Goal: Transaction & Acquisition: Download file/media

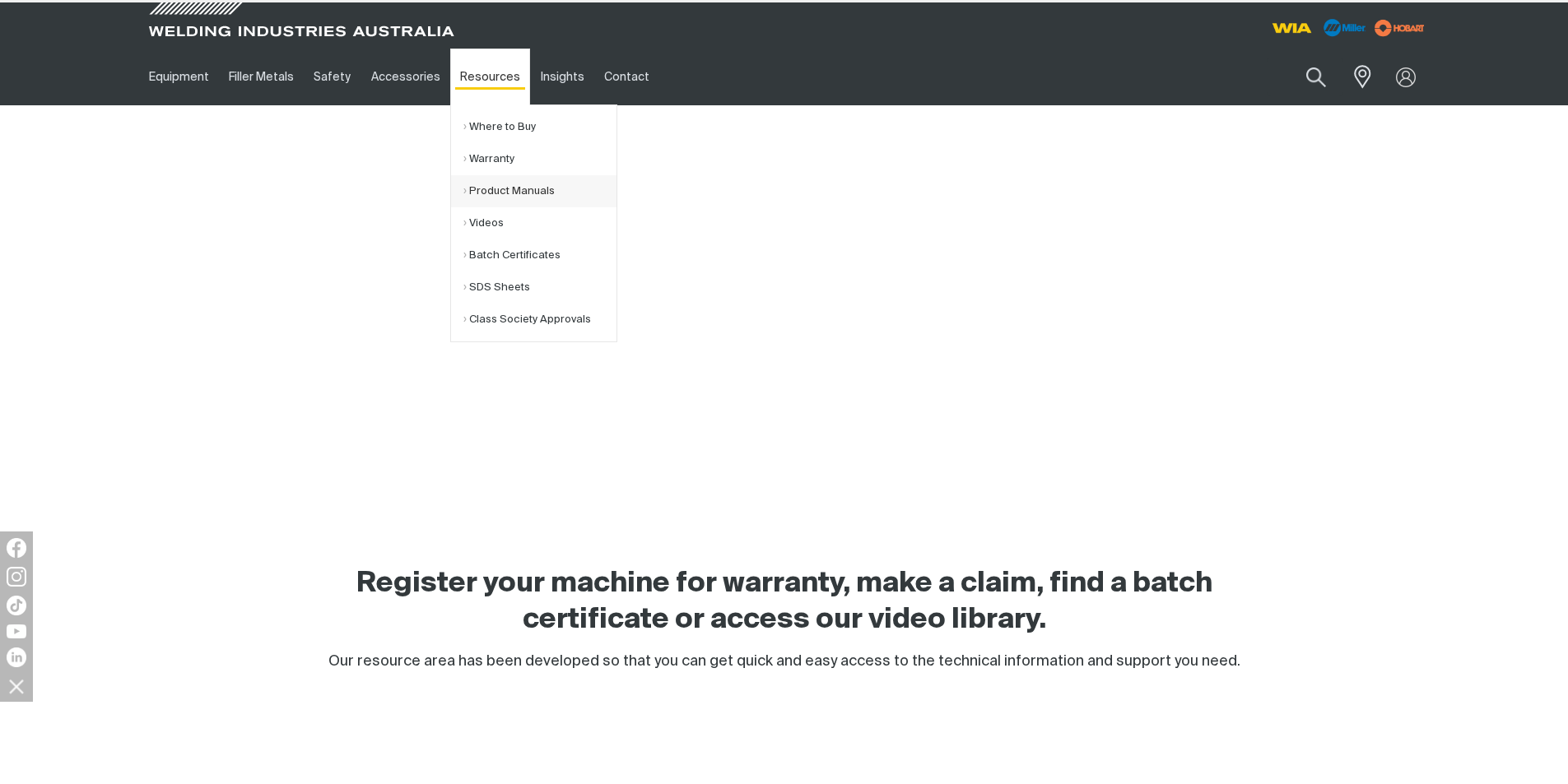
click at [479, 192] on link "Product Manuals" at bounding box center [539, 191] width 153 height 33
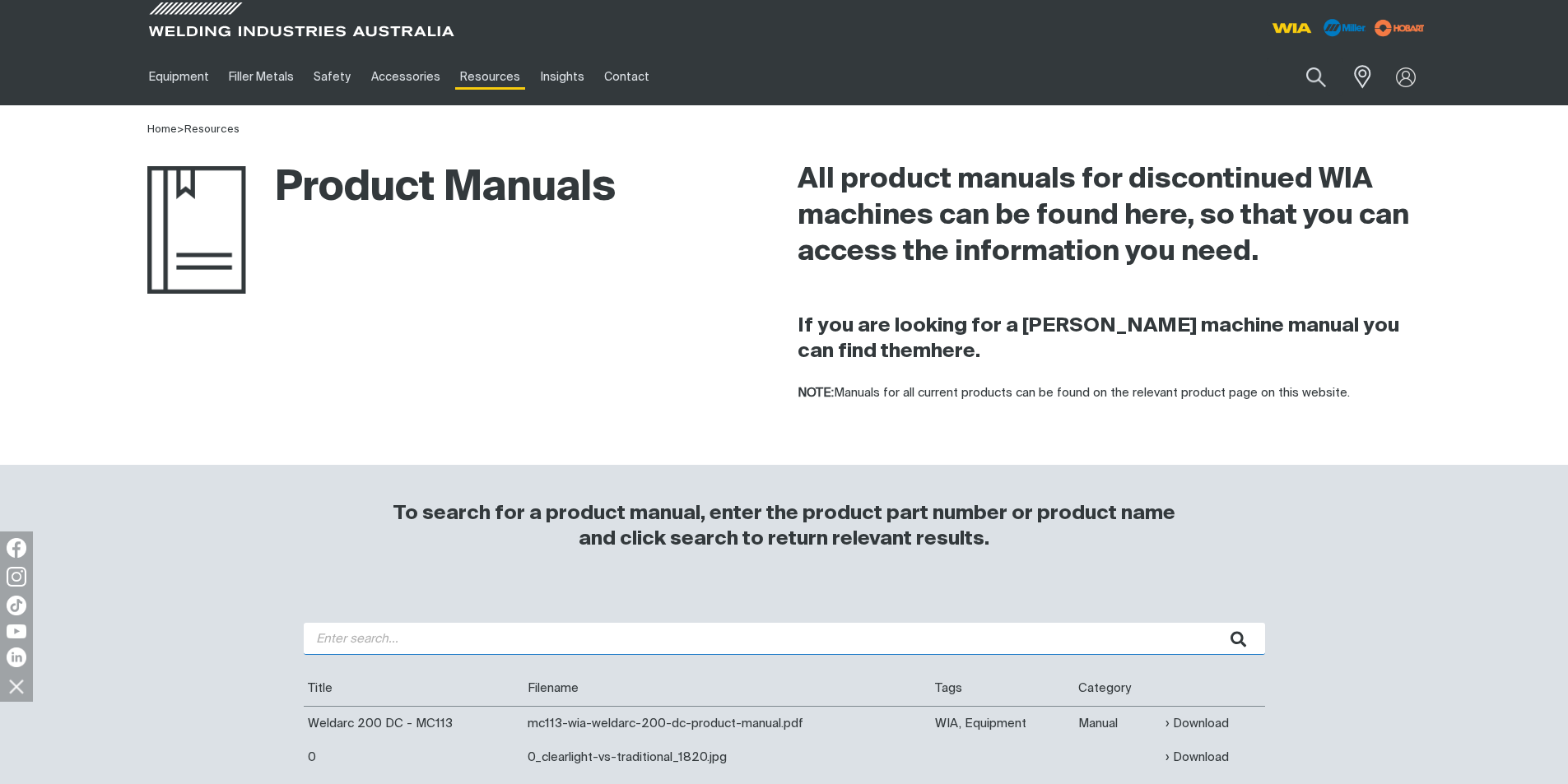
click at [338, 634] on input "search" at bounding box center [784, 639] width 961 height 33
type input "w65"
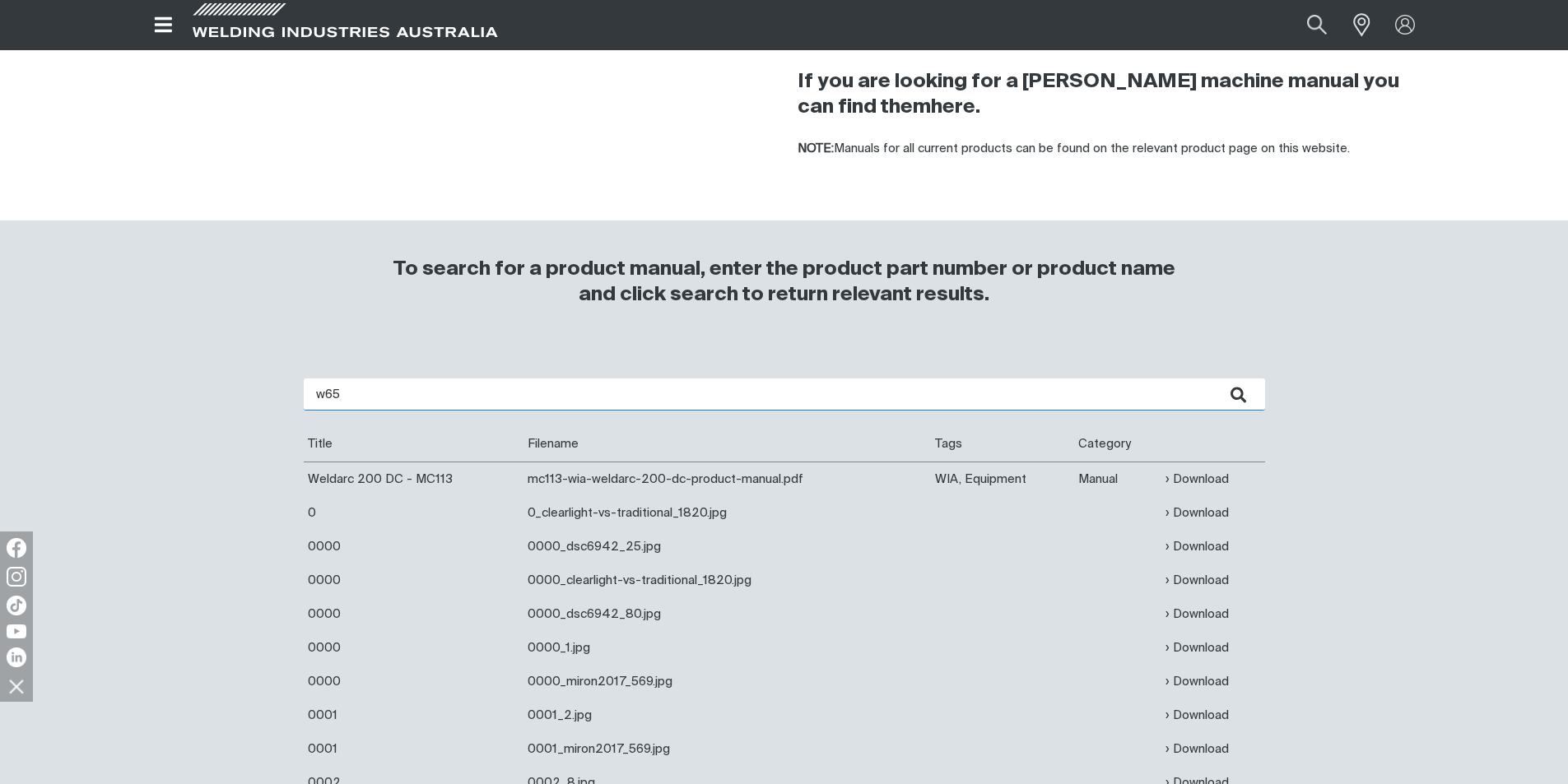
scroll to position [247, 0]
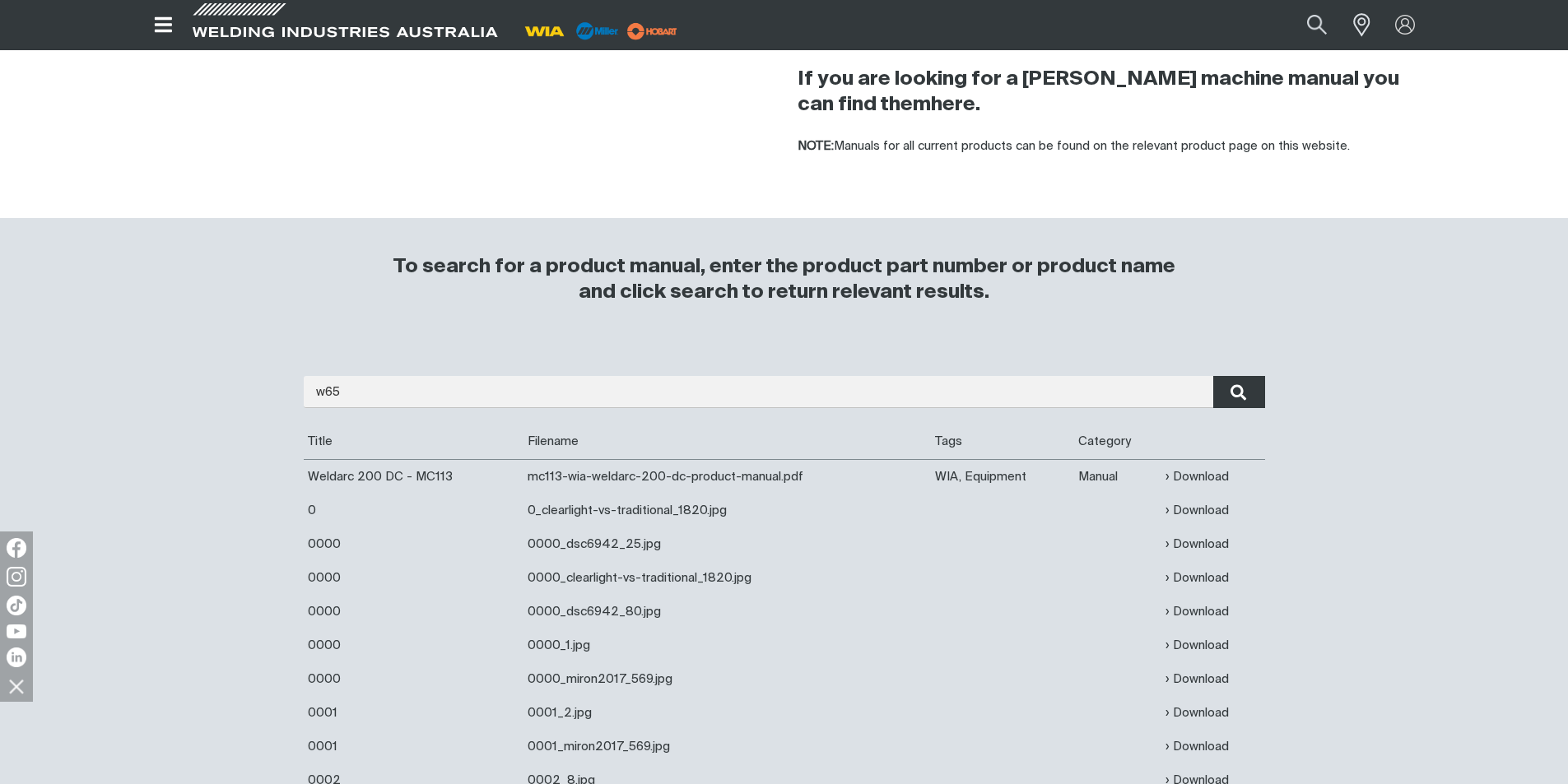
click at [1243, 389] on icon "submit" at bounding box center [1238, 392] width 16 height 17
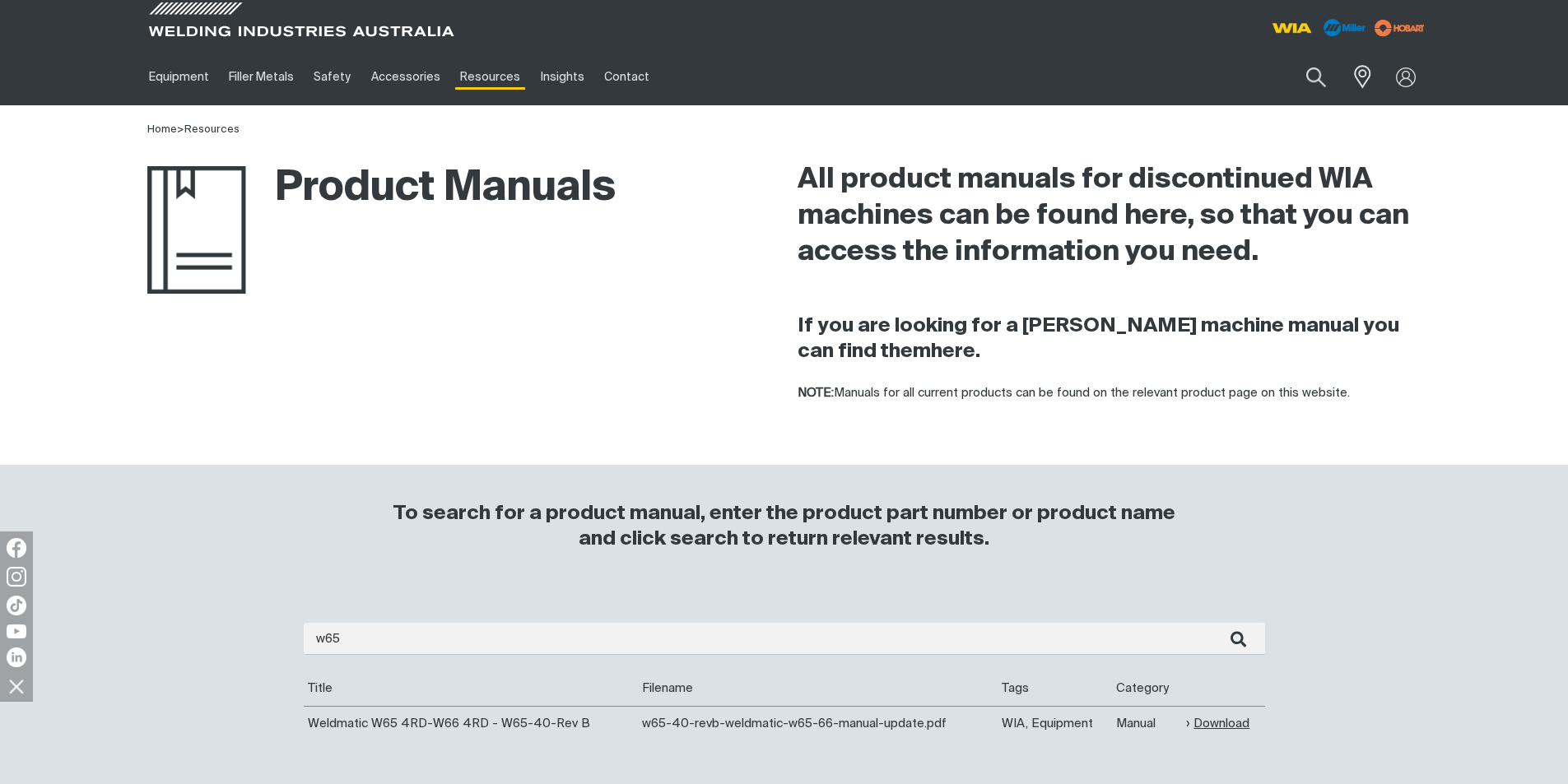
click at [1212, 717] on link "Download" at bounding box center [1217, 723] width 63 height 19
